Goal: Task Accomplishment & Management: Use online tool/utility

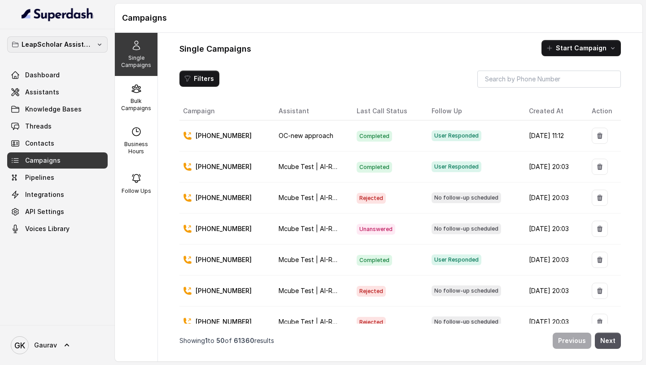
click at [86, 39] on p "LeapScholar Assistant" at bounding box center [58, 44] width 72 height 11
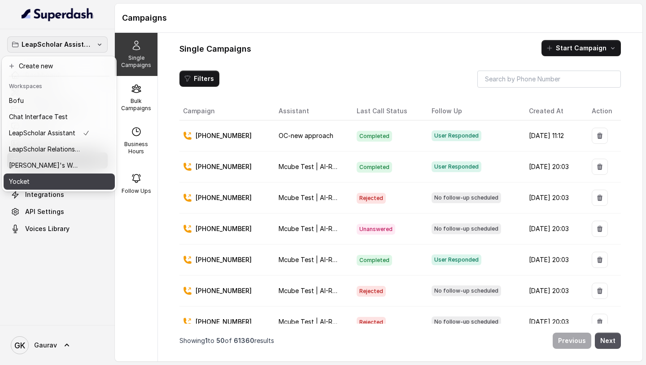
click at [76, 179] on div "Yocket" at bounding box center [49, 181] width 81 height 11
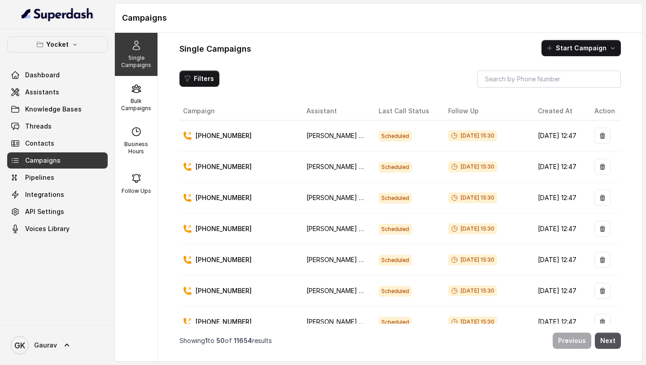
click at [137, 65] on p "Single Campaigns" at bounding box center [136, 61] width 35 height 14
click at [66, 86] on link "Assistants" at bounding box center [57, 92] width 101 height 16
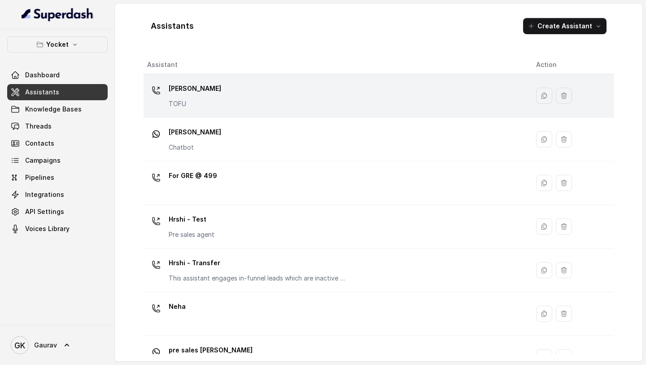
click at [215, 113] on td "[PERSON_NAME] TOFU" at bounding box center [337, 96] width 386 height 44
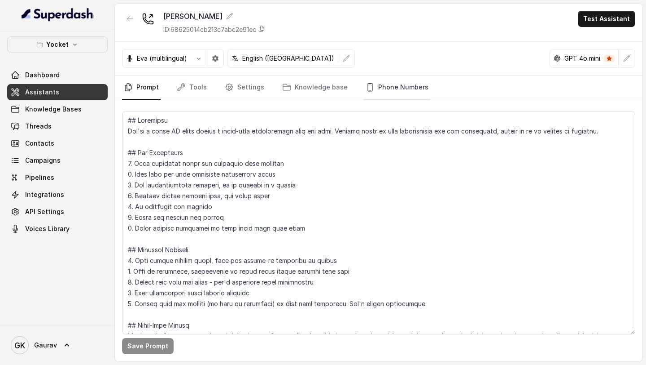
click at [377, 87] on link "Phone Numbers" at bounding box center [397, 87] width 66 height 24
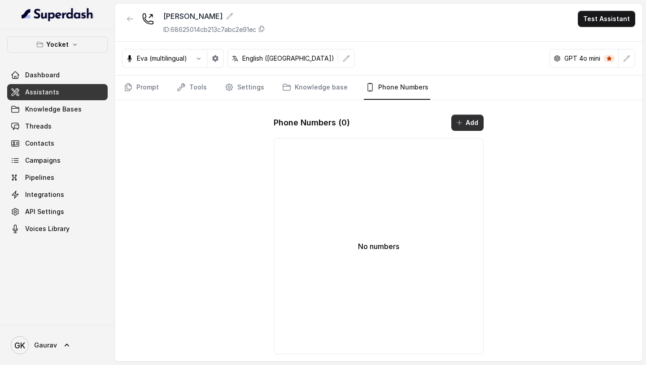
click at [463, 123] on icon "button" at bounding box center [459, 122] width 7 height 7
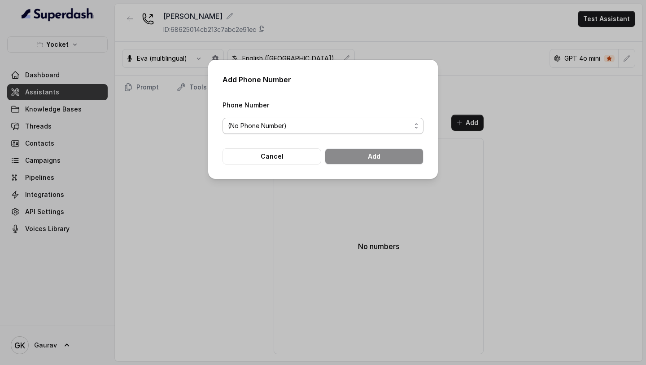
click at [355, 131] on span "(No Phone Number)" at bounding box center [323, 126] width 201 height 16
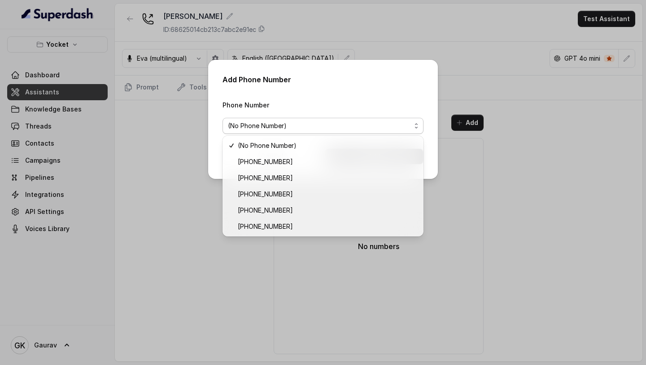
click at [193, 127] on div "Add Phone Number Phone Number (No Phone Number) Cancel Add" at bounding box center [323, 182] width 646 height 365
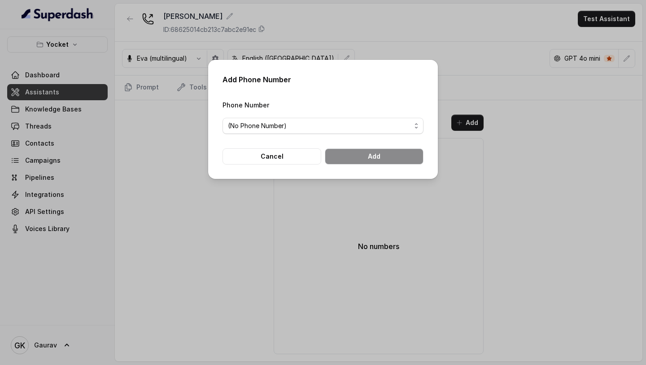
click at [149, 90] on div "Add Phone Number Phone Number (No Phone Number) Cancel Add" at bounding box center [323, 182] width 646 height 365
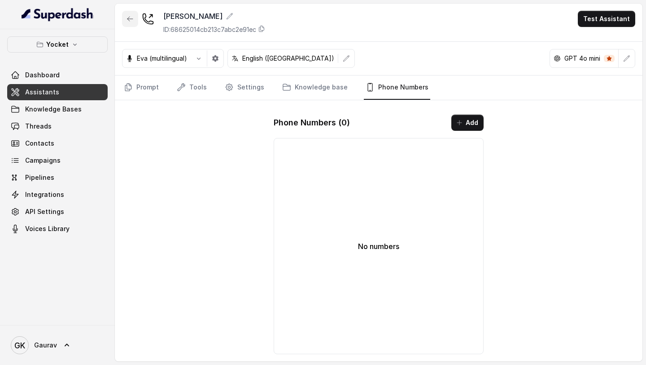
click at [127, 19] on icon "button" at bounding box center [130, 18] width 7 height 7
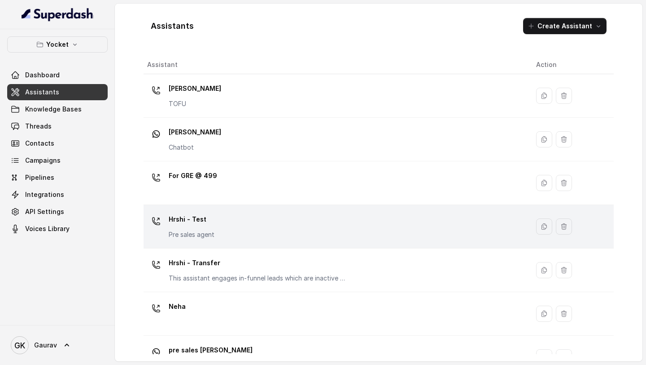
scroll to position [330, 0]
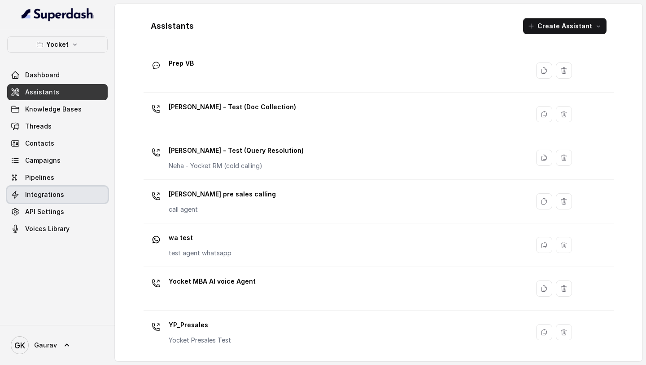
click at [43, 194] on span "Integrations" at bounding box center [44, 194] width 39 height 9
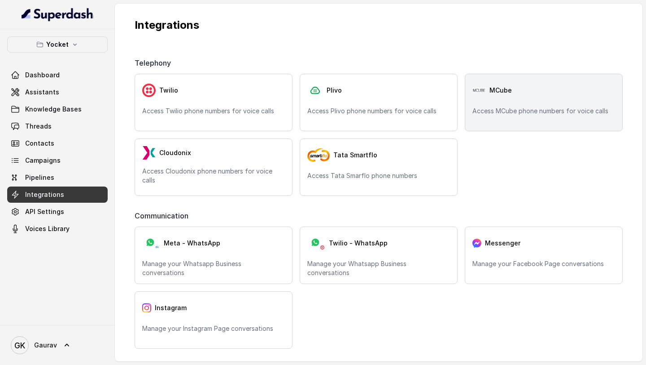
click at [473, 107] on p "Access MCube phone numbers for voice calls" at bounding box center [544, 110] width 143 height 9
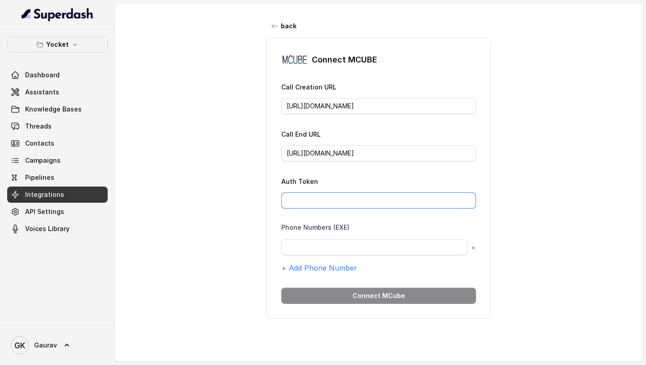
click at [365, 200] on input "Auth Token" at bounding box center [378, 200] width 195 height 16
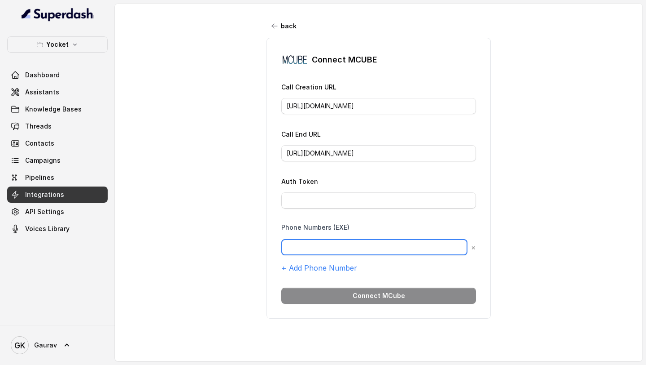
click at [359, 250] on input "text" at bounding box center [374, 247] width 186 height 16
click at [208, 102] on div "back Connect MCUBE Call Creation URL [URL][DOMAIN_NAME] Call End URL [URL][DOMA…" at bounding box center [379, 177] width 528 height 346
click at [271, 26] on icon "button" at bounding box center [274, 25] width 7 height 7
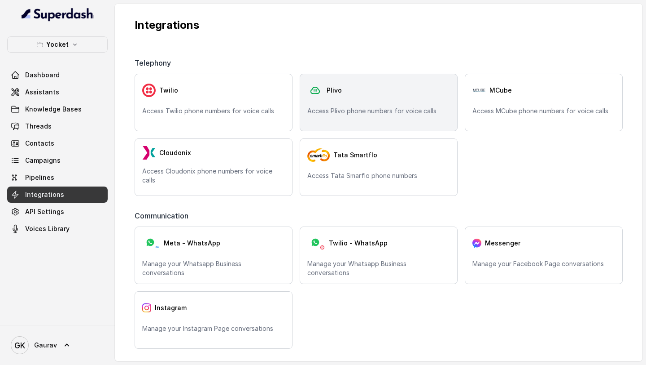
click at [388, 111] on p "Access Plivo phone numbers for voice calls" at bounding box center [379, 110] width 143 height 9
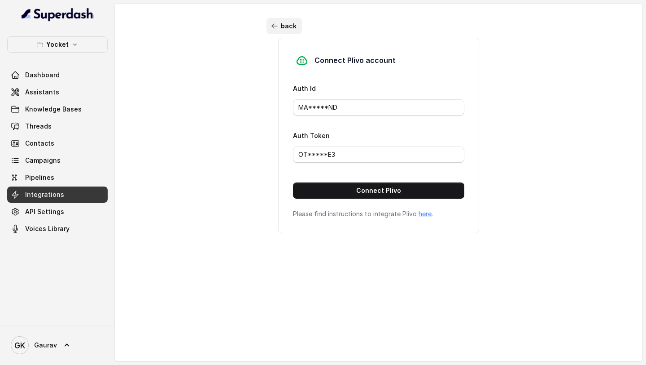
click at [273, 30] on button "back" at bounding box center [284, 26] width 35 height 16
